Goal: Information Seeking & Learning: Understand process/instructions

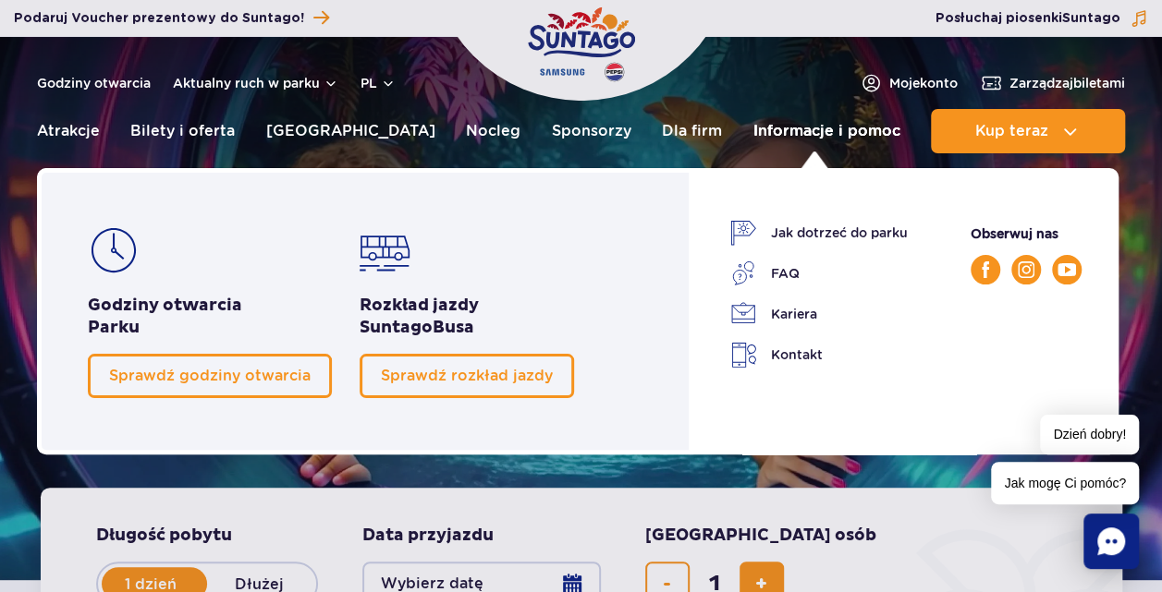
click at [804, 131] on link "Informacje i pomoc" at bounding box center [826, 131] width 147 height 44
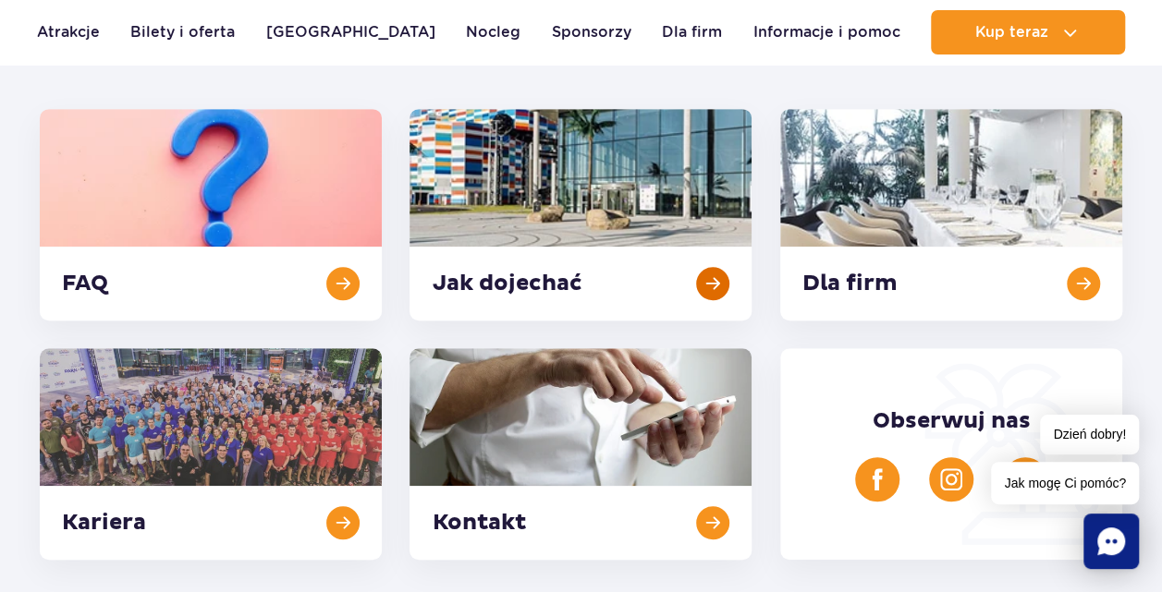
click at [571, 177] on link at bounding box center [580, 215] width 342 height 212
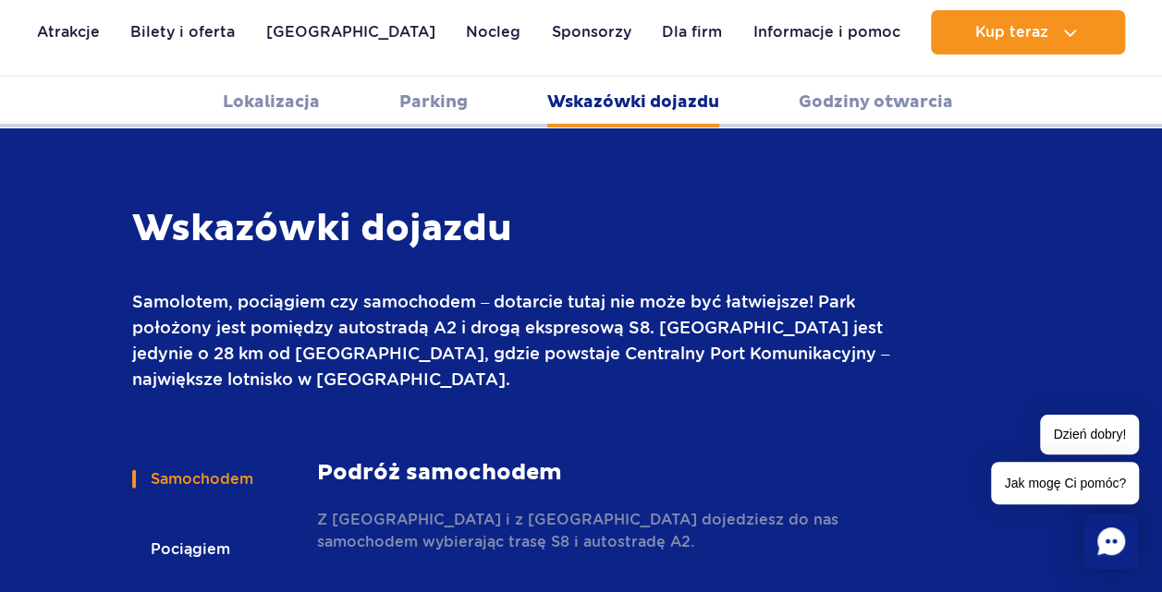
scroll to position [2459, 0]
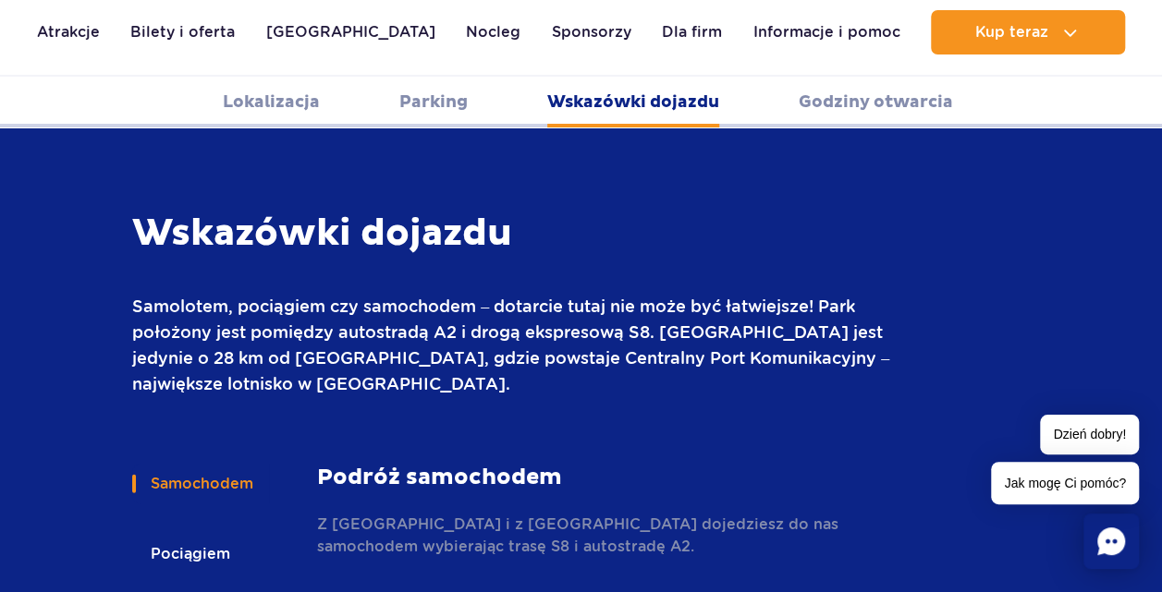
click at [172, 464] on button "Samochodem" at bounding box center [200, 484] width 137 height 41
click at [486, 464] on strong "Podróż samochodem" at bounding box center [627, 478] width 620 height 28
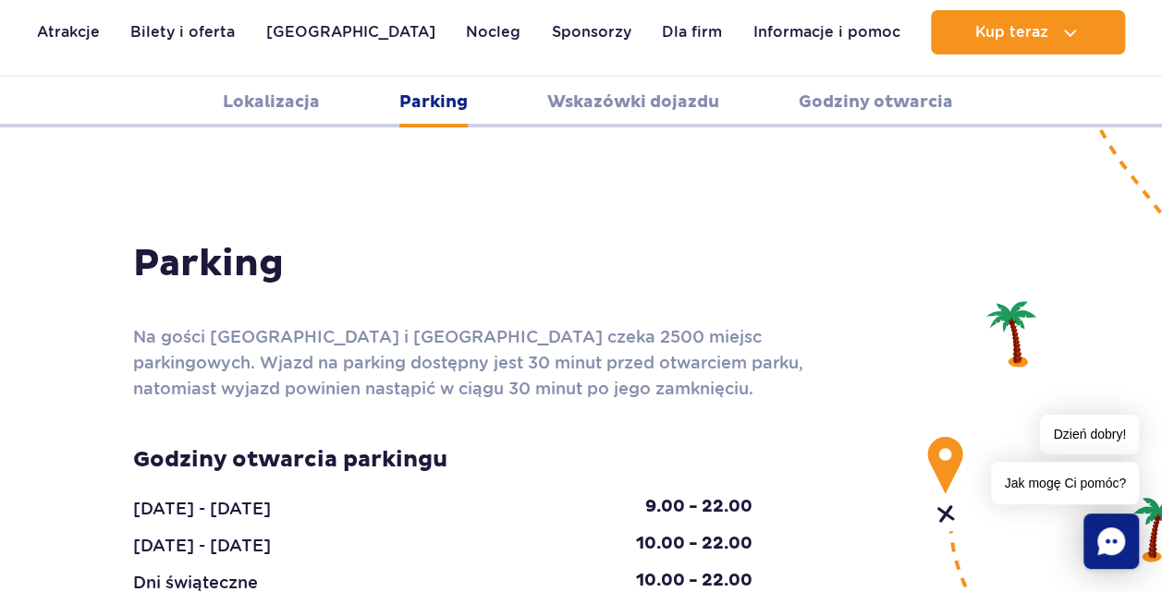
scroll to position [1812, 0]
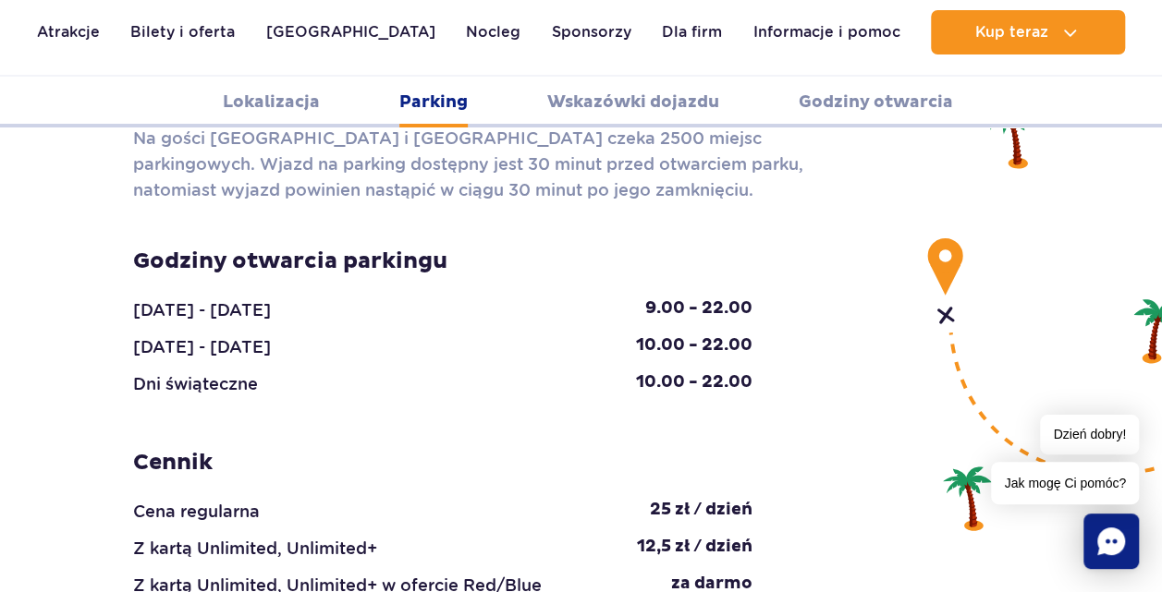
click at [277, 114] on link "Lokalizacja" at bounding box center [271, 102] width 97 height 51
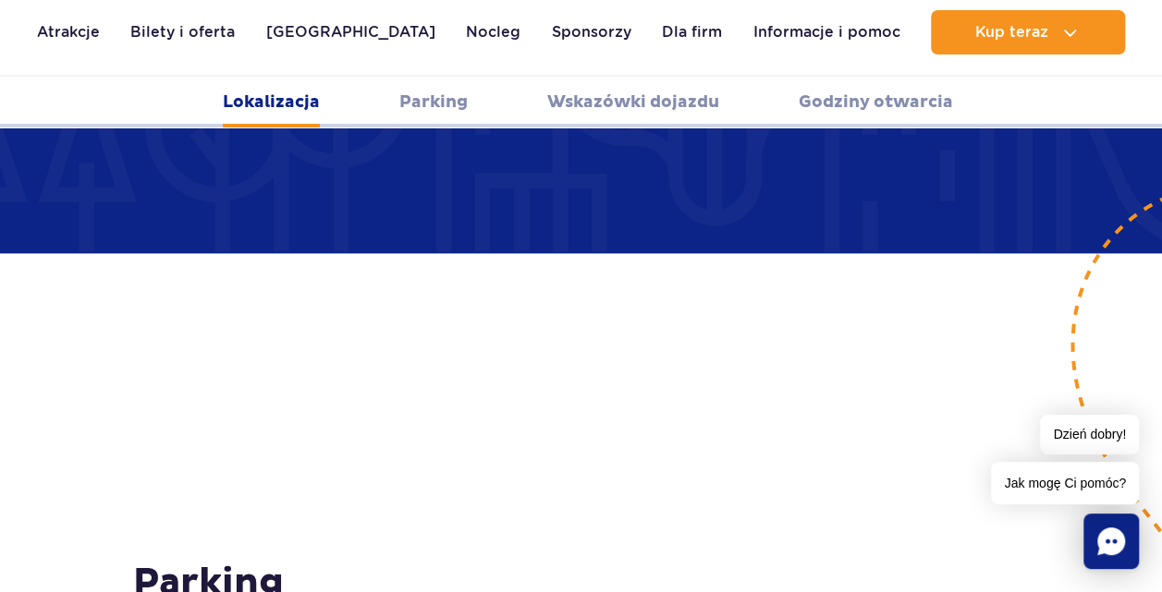
scroll to position [1092, 0]
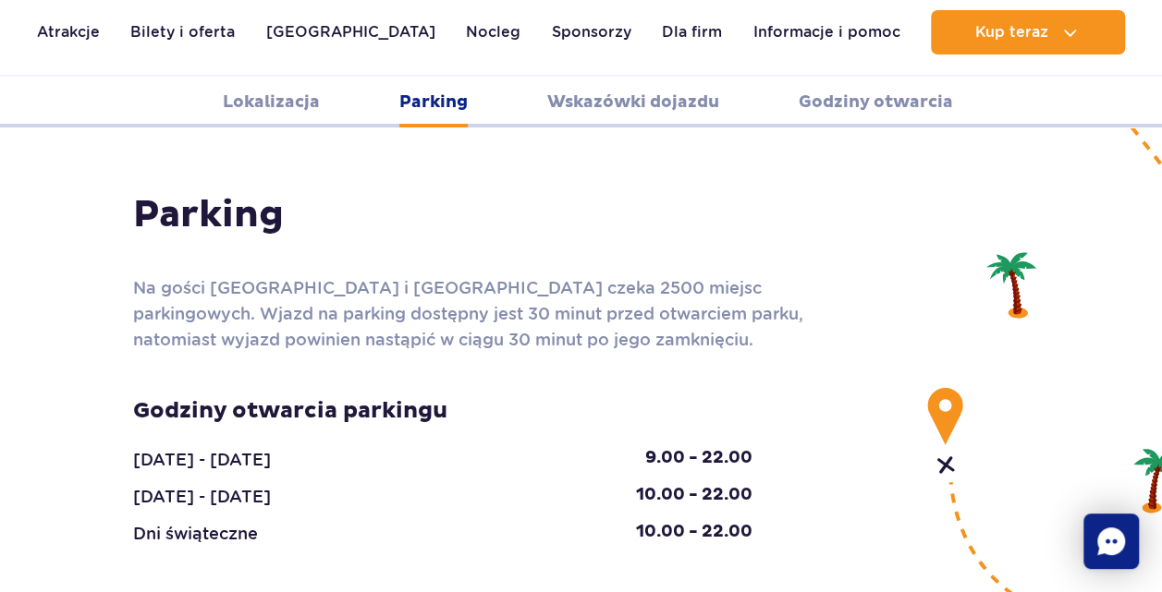
scroll to position [2017, 0]
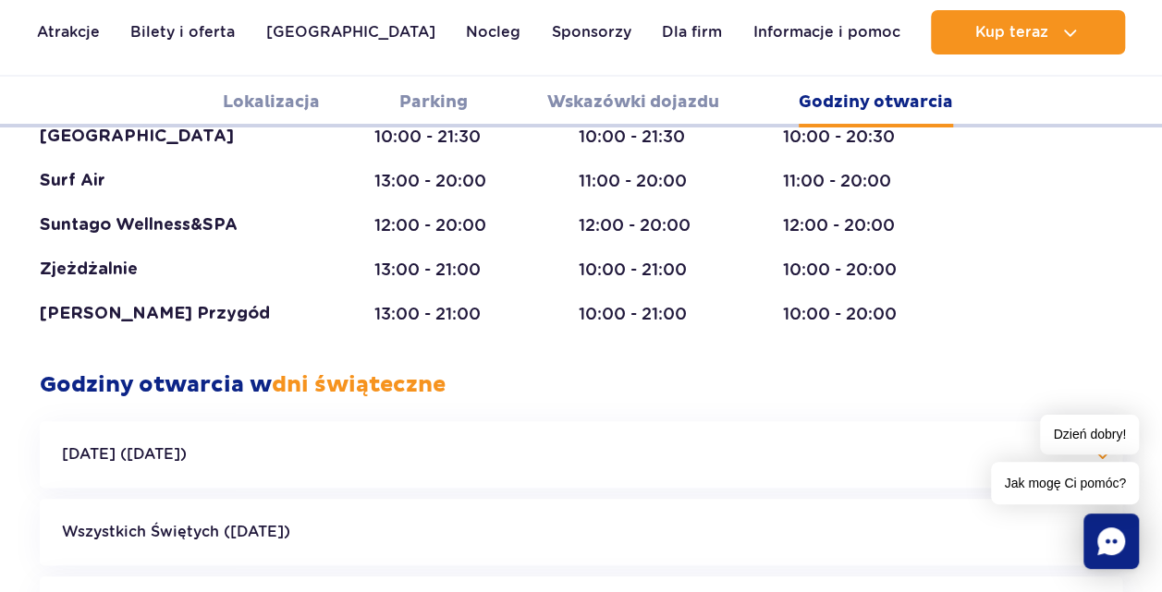
scroll to position [3865, 0]
